Goal: Complete application form: Complete application form

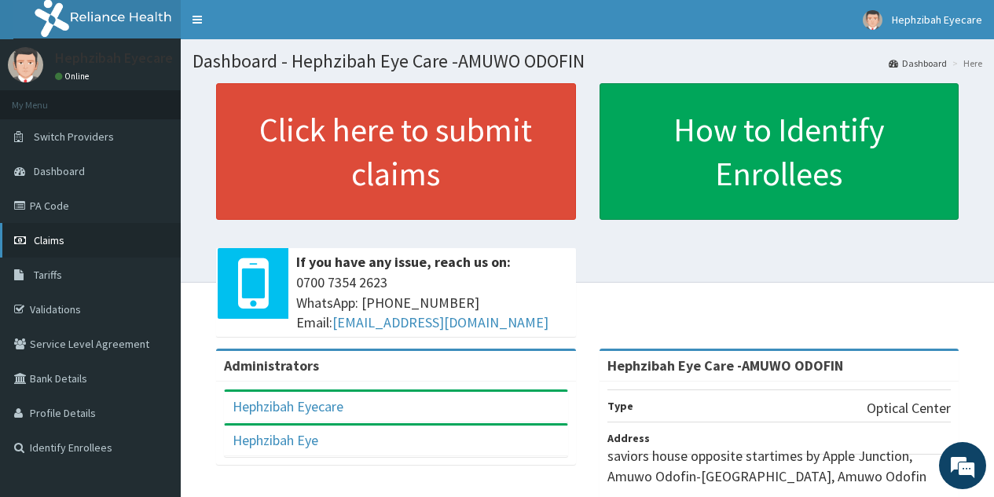
click at [72, 243] on link "Claims" at bounding box center [90, 240] width 181 height 35
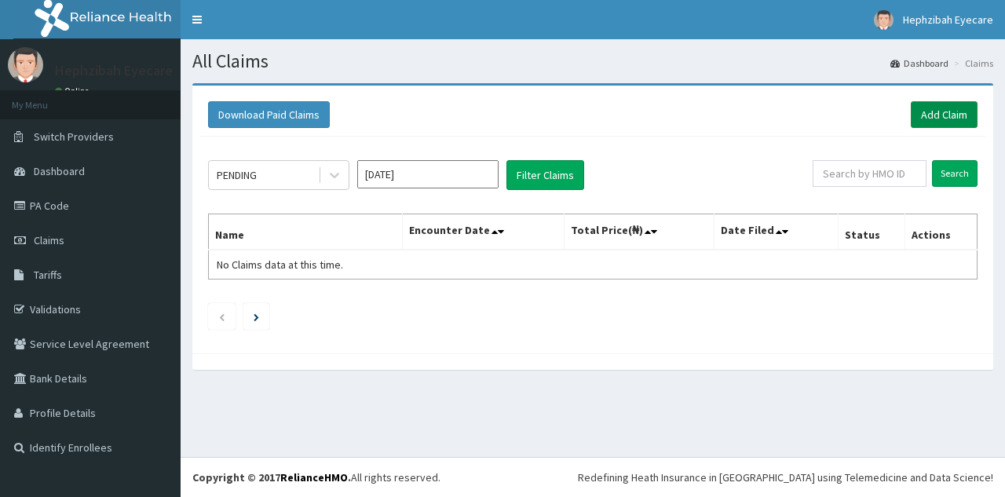
click at [939, 118] on link "Add Claim" at bounding box center [944, 114] width 67 height 27
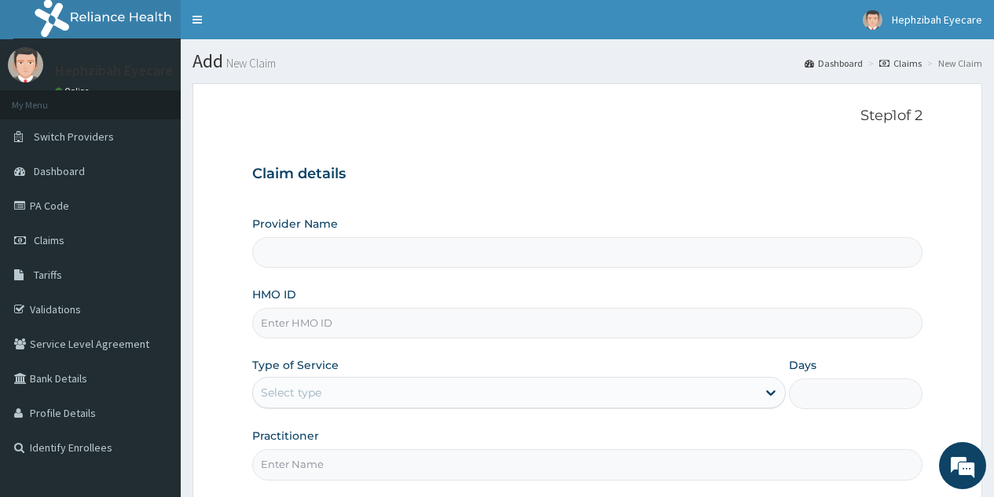
type input "Hephzibah Eye Care -AMUWO ODOFIN"
click at [455, 328] on input "HMO ID" at bounding box center [587, 323] width 670 height 31
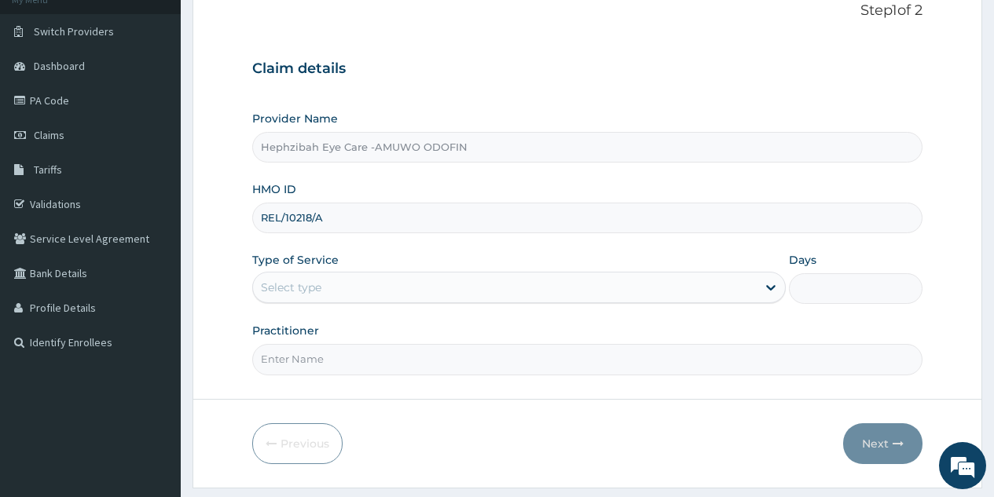
scroll to position [106, 0]
type input "REL/10218/A"
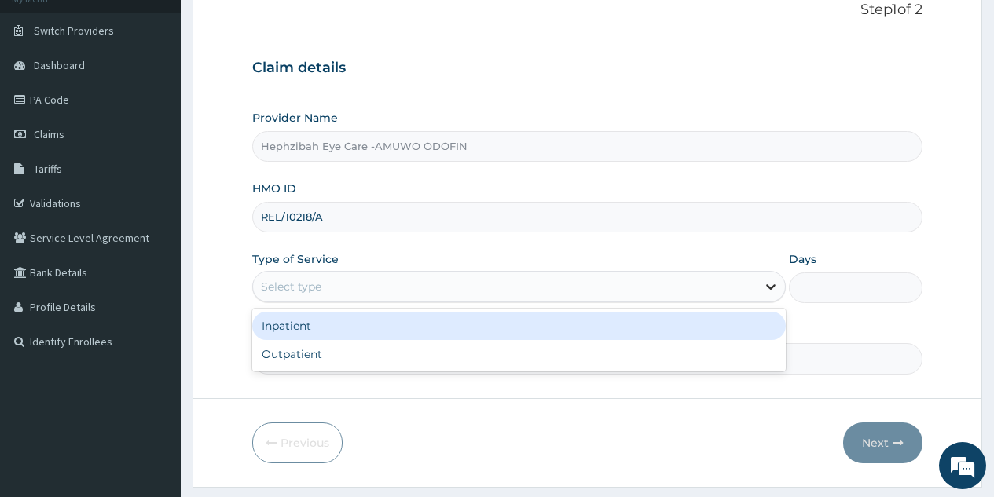
click at [763, 294] on icon at bounding box center [771, 287] width 16 height 16
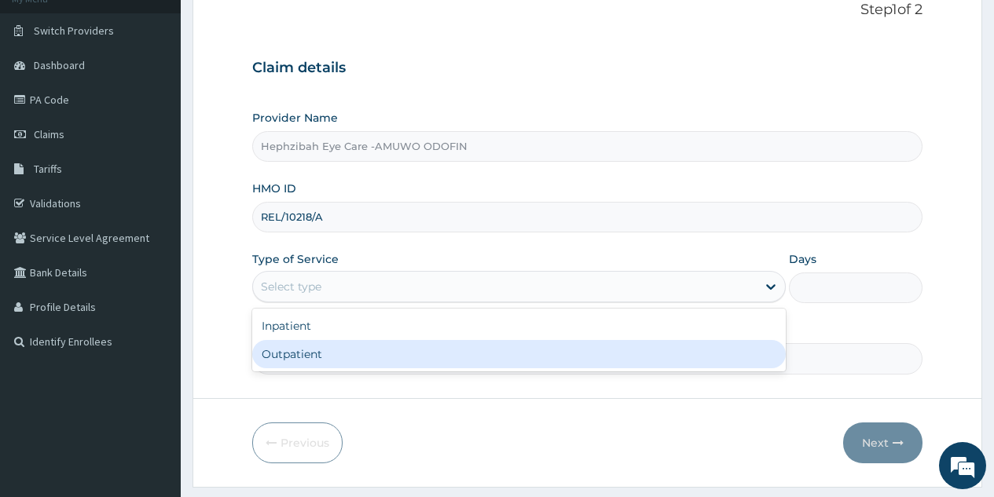
click at [615, 360] on div "Outpatient" at bounding box center [518, 354] width 533 height 28
type input "1"
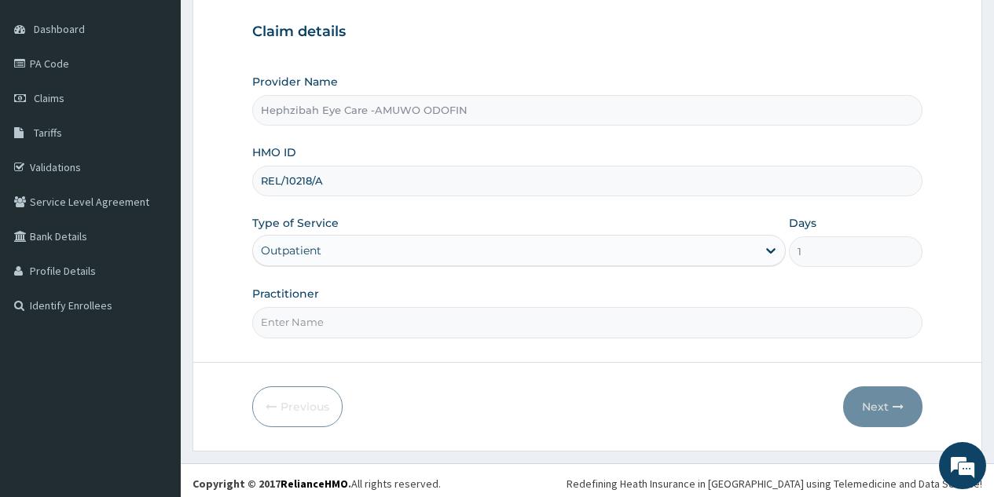
scroll to position [148, 0]
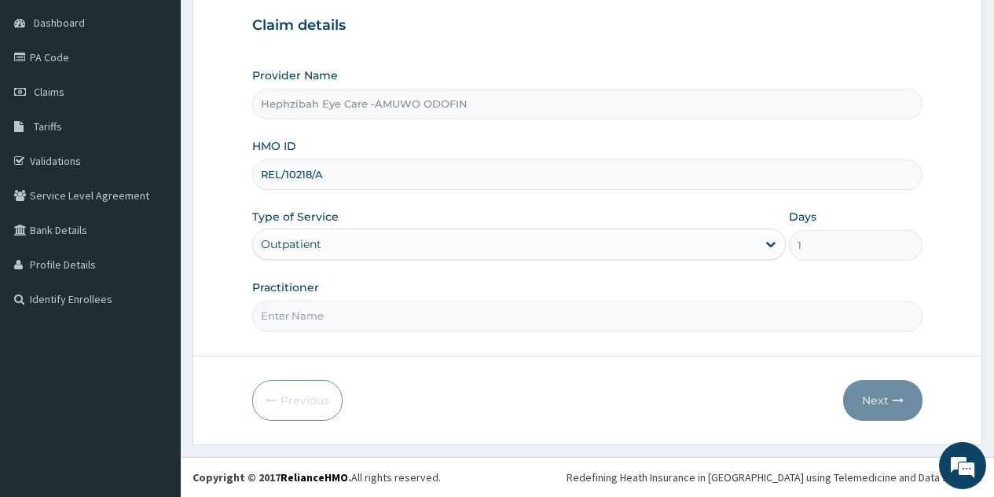
click at [614, 321] on input "Practitioner" at bounding box center [587, 316] width 670 height 31
type input "[PERSON_NAME]"
click at [896, 401] on icon "button" at bounding box center [897, 400] width 11 height 11
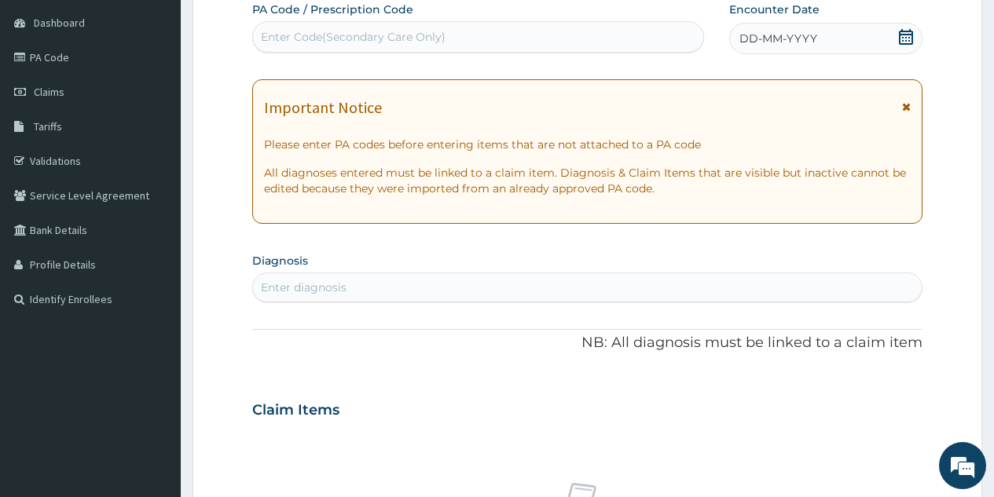
click at [496, 39] on div "Enter Code(Secondary Care Only)" at bounding box center [477, 36] width 449 height 25
type input "PA/59C9F8"
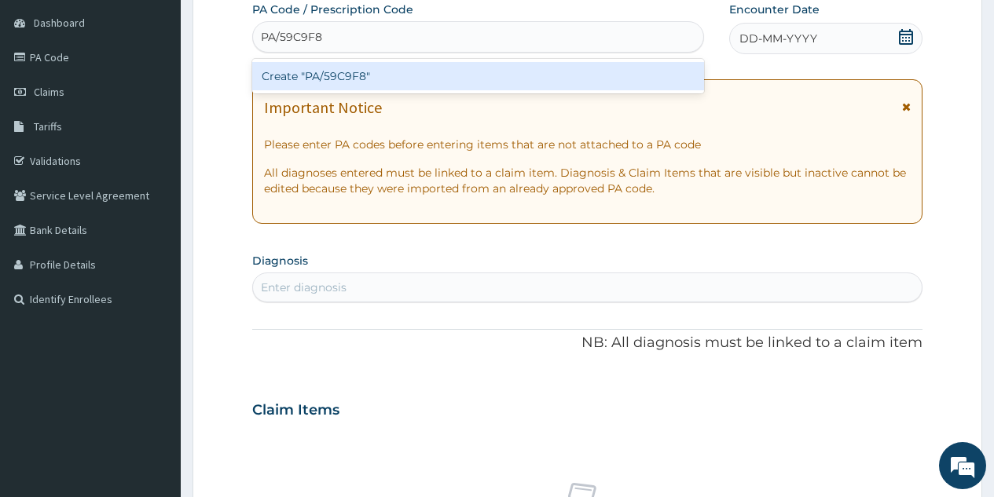
click at [455, 75] on div "Create "PA/59C9F8"" at bounding box center [477, 76] width 451 height 28
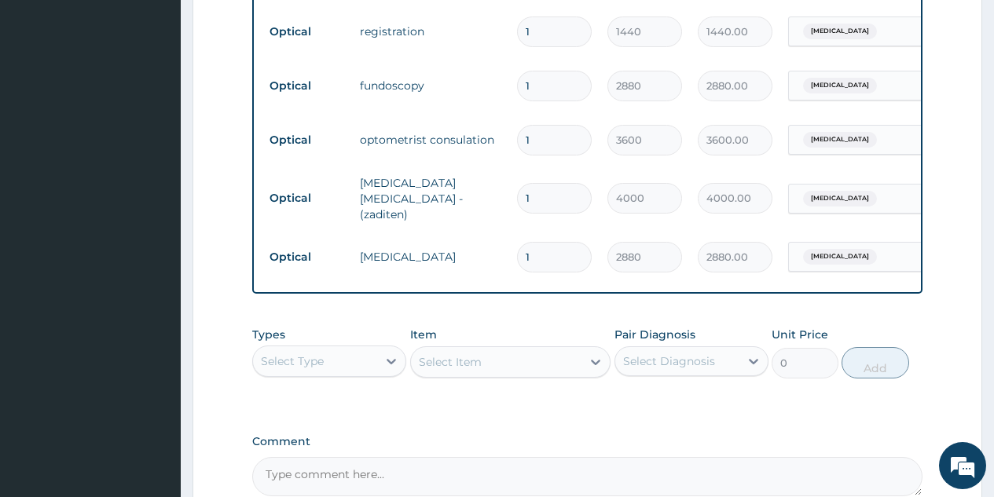
scroll to position [898, 0]
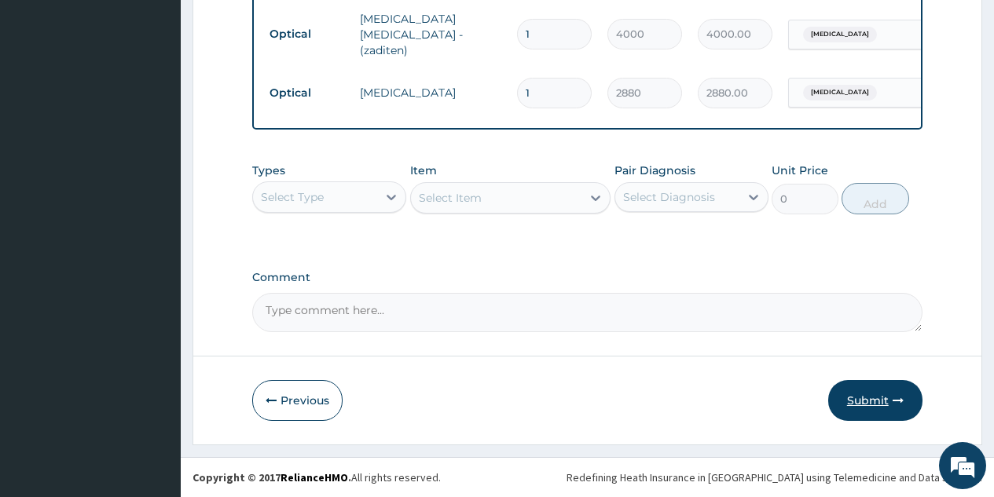
click at [867, 401] on button "Submit" at bounding box center [875, 400] width 94 height 41
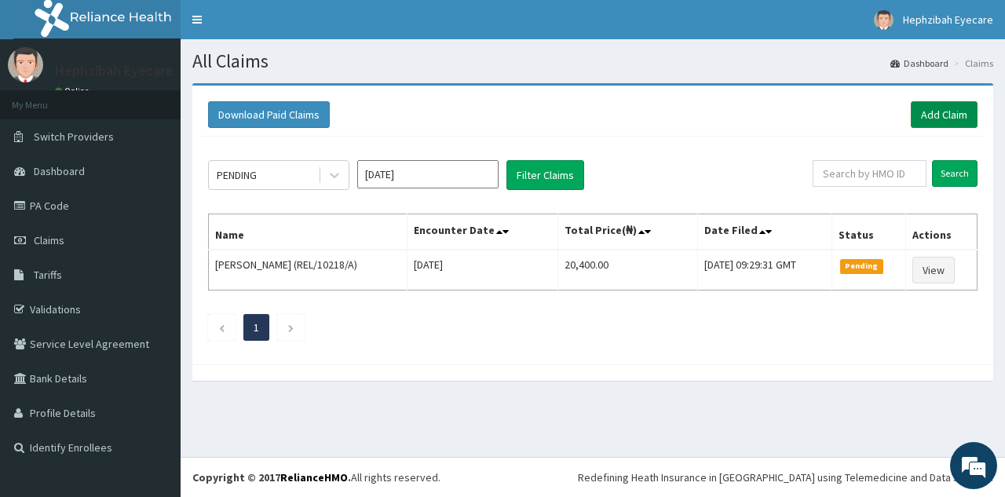
click at [939, 113] on link "Add Claim" at bounding box center [944, 114] width 67 height 27
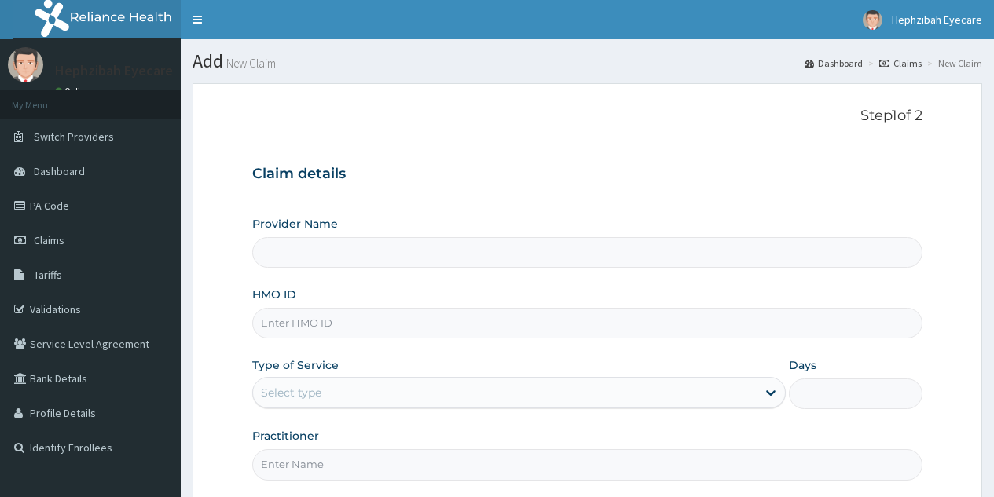
type input "Hephzibah Eye Care -AMUWO ODOFIN"
click at [353, 324] on input "HMO ID" at bounding box center [587, 323] width 670 height 31
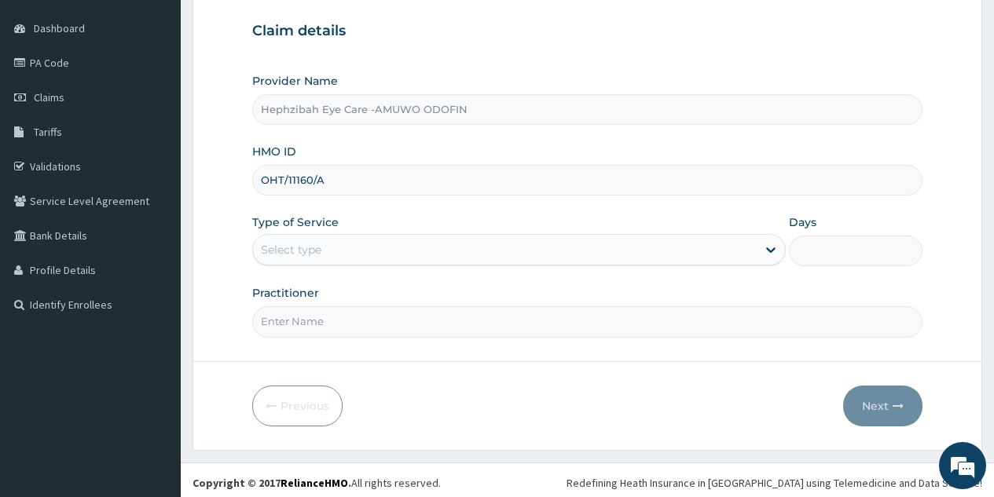
scroll to position [144, 0]
type input "OHT/11160/A"
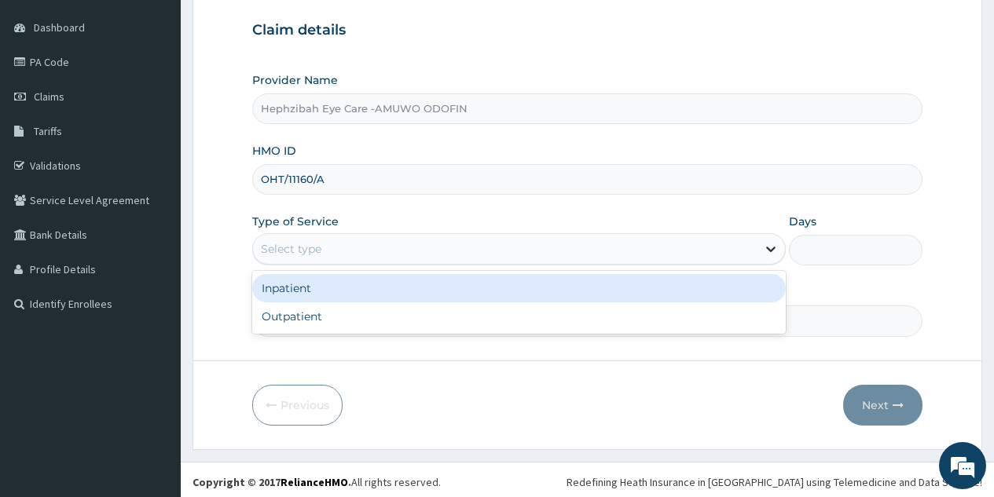
click at [759, 245] on div at bounding box center [770, 249] width 28 height 28
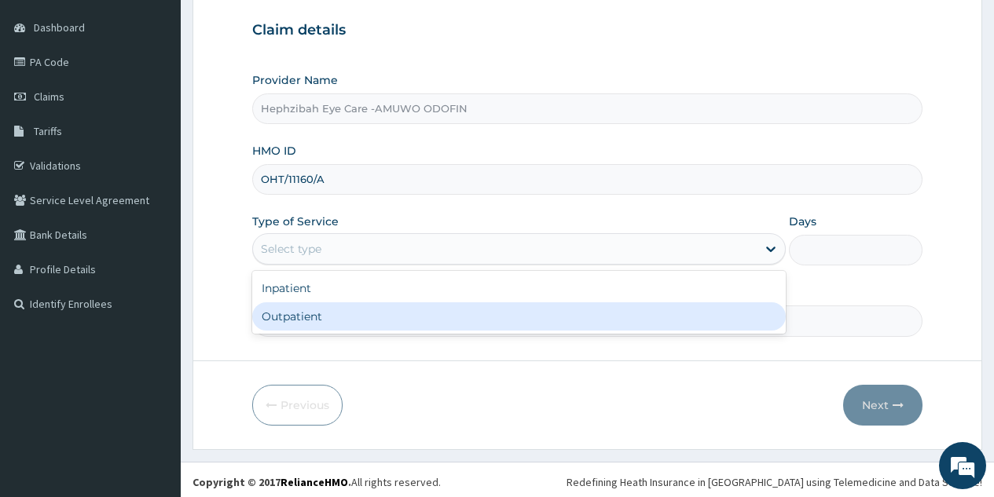
click at [547, 320] on div "Outpatient" at bounding box center [518, 316] width 533 height 28
type input "1"
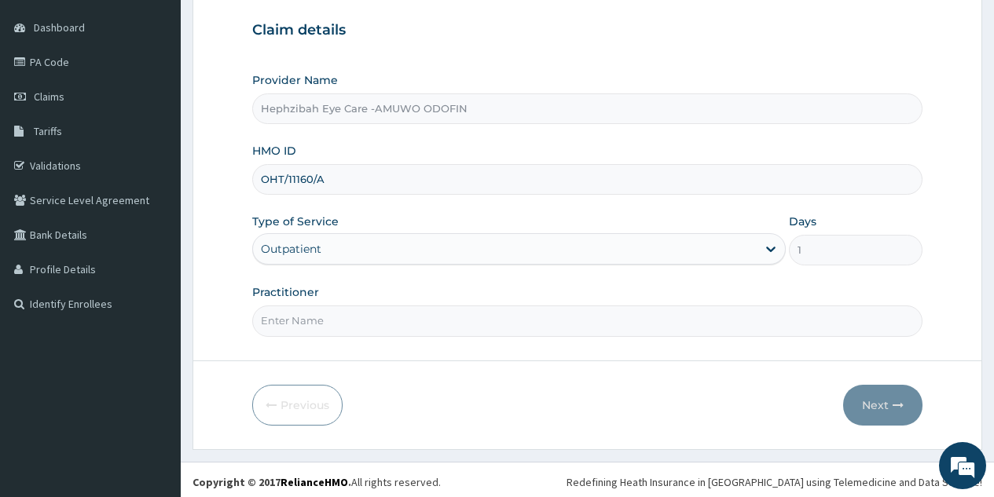
click at [630, 320] on input "Practitioner" at bounding box center [587, 321] width 670 height 31
click at [379, 332] on input "Practitioner" at bounding box center [587, 321] width 670 height 31
type input "[PERSON_NAME]"
click at [890, 400] on button "Next" at bounding box center [882, 405] width 79 height 41
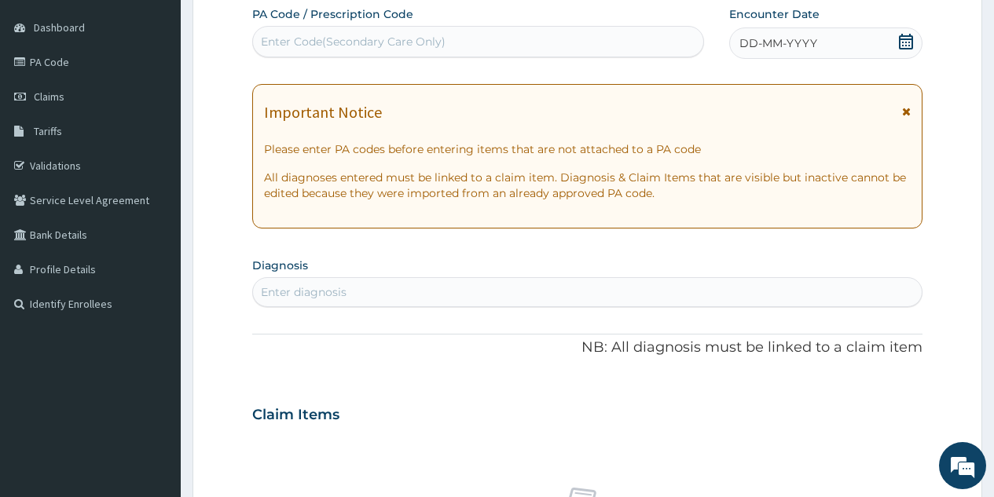
click at [464, 38] on div "Enter Code(Secondary Care Only)" at bounding box center [477, 41] width 449 height 25
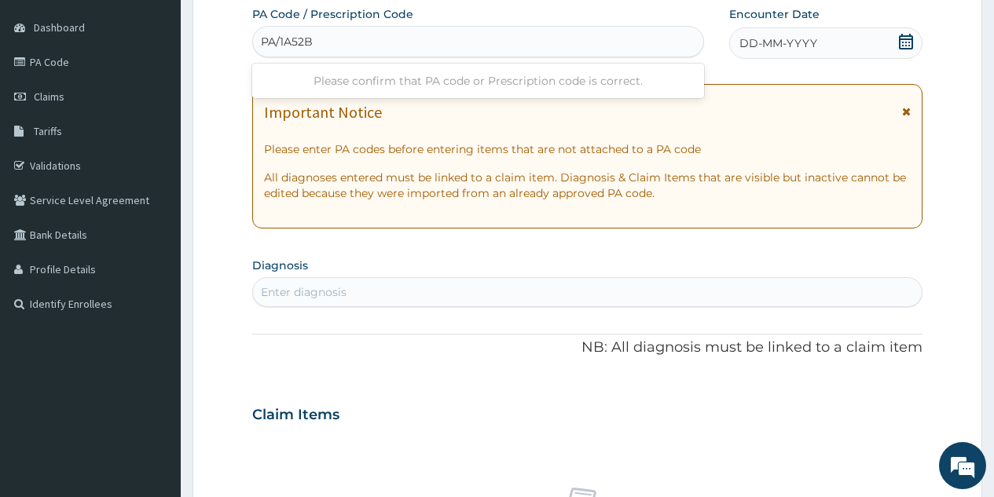
type input "PA/1A52B7"
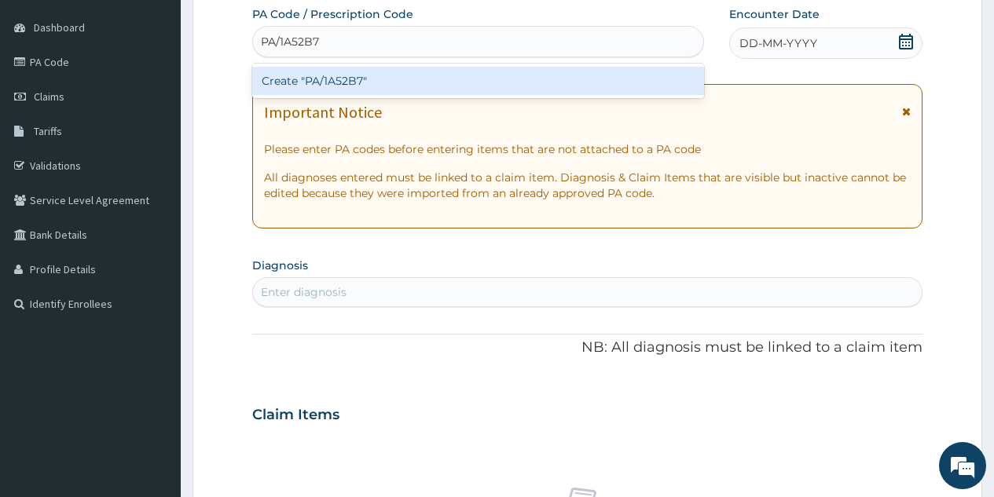
click at [449, 86] on div "Create "PA/1A52B7"" at bounding box center [477, 81] width 451 height 28
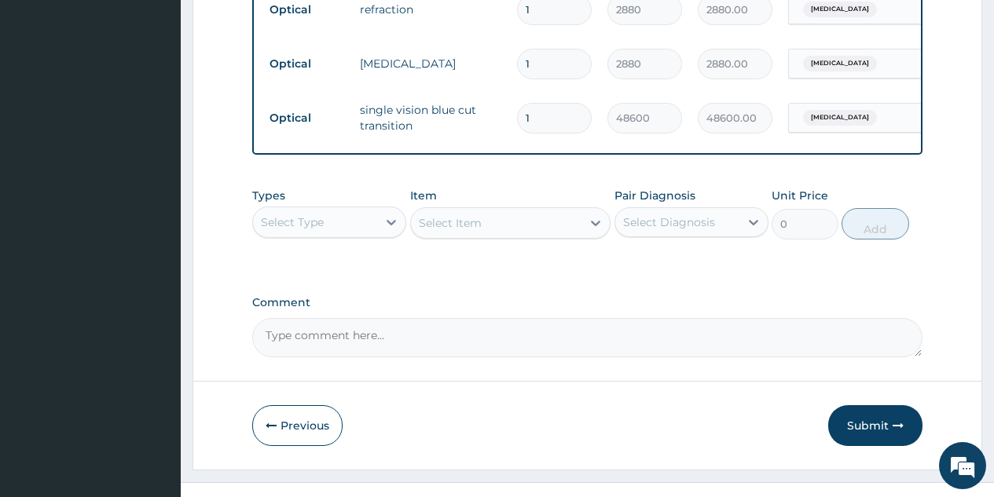
scroll to position [980, 0]
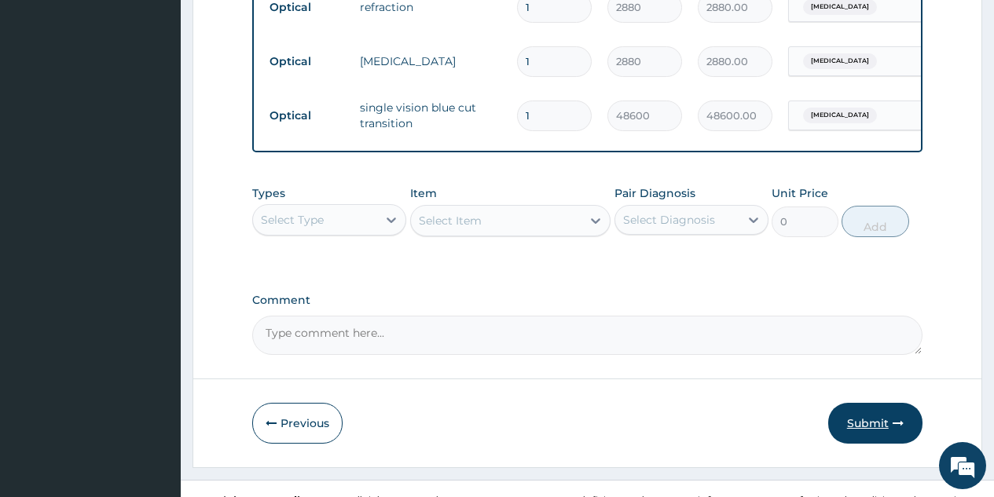
click at [870, 424] on button "Submit" at bounding box center [875, 423] width 94 height 41
